Goal: Navigation & Orientation: Find specific page/section

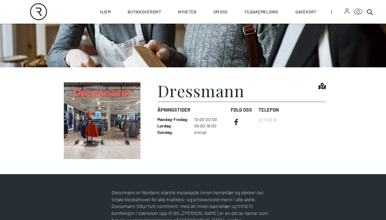
scroll to position [86, 0]
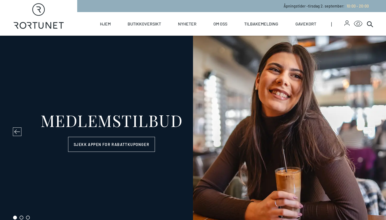
select select "NO"
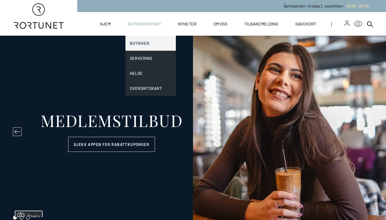
click at [137, 45] on link "Butikker" at bounding box center [151, 43] width 50 height 15
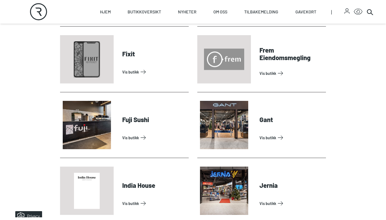
scroll to position [321, 0]
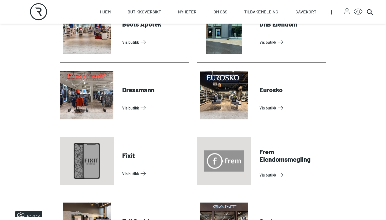
click at [134, 104] on link "Vis butikk" at bounding box center [154, 108] width 64 height 9
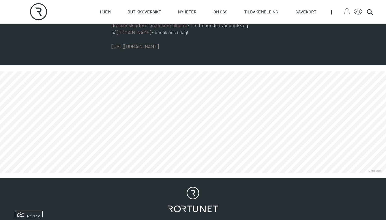
scroll to position [226, 0]
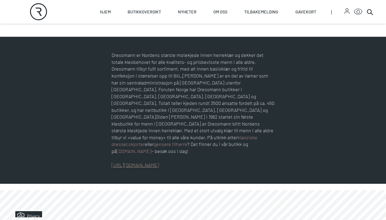
click at [159, 162] on link "[URL][DOMAIN_NAME]" at bounding box center [135, 165] width 47 height 6
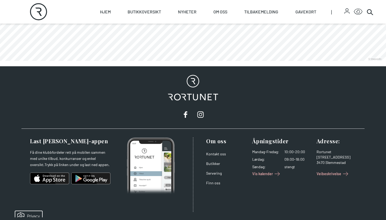
scroll to position [455, 0]
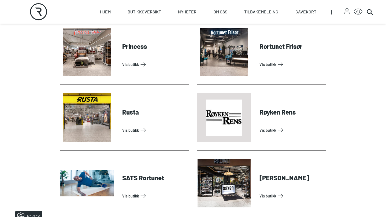
scroll to position [1225, 0]
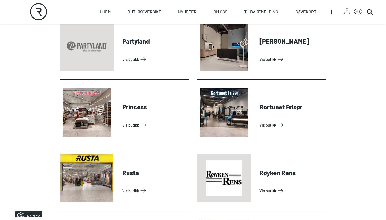
click at [140, 186] on link "Vis butikk" at bounding box center [154, 190] width 64 height 9
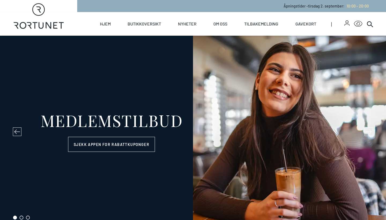
select select "NO"
